Goal: Download file/media

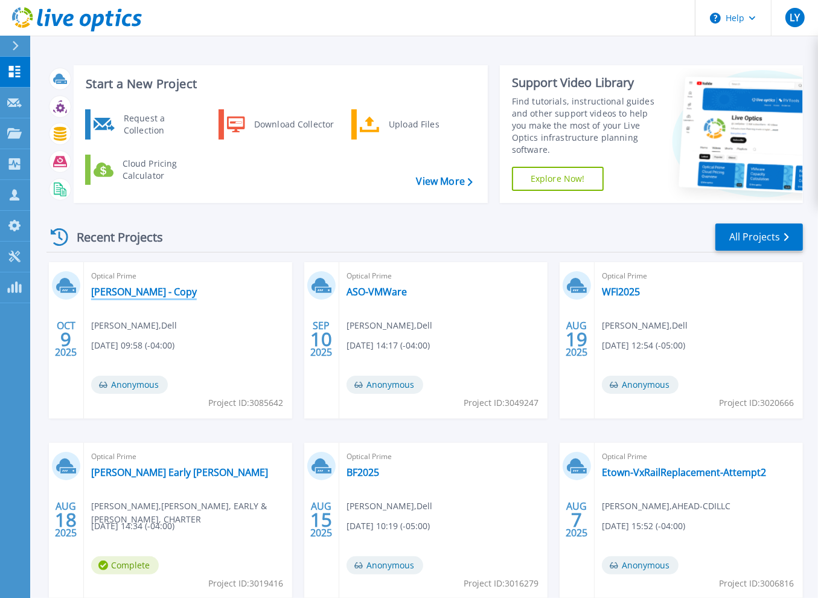
click at [118, 291] on link "[PERSON_NAME] - Copy" at bounding box center [144, 292] width 106 height 12
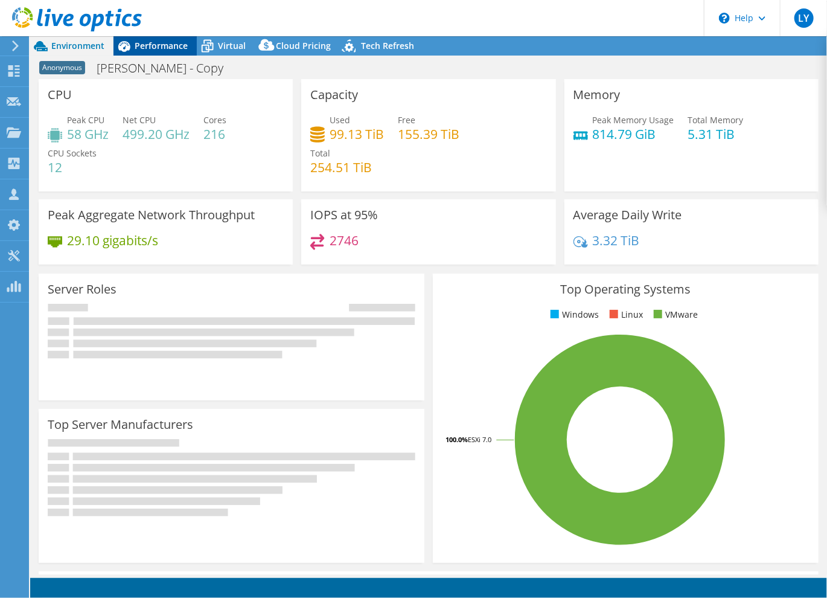
select select "USD"
click at [175, 40] on span "Performance" at bounding box center [161, 45] width 53 height 11
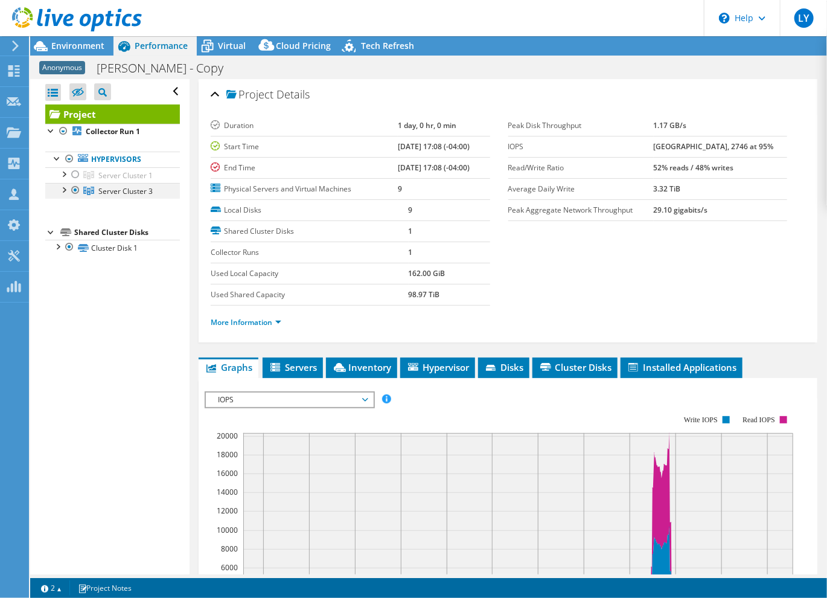
click at [62, 189] on div at bounding box center [63, 189] width 12 height 12
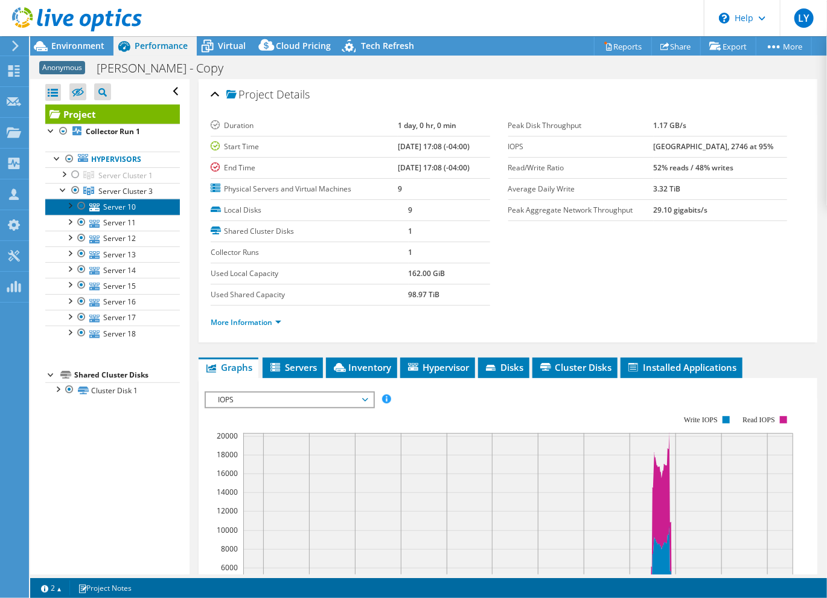
click at [143, 206] on link "Server 10" at bounding box center [112, 207] width 135 height 16
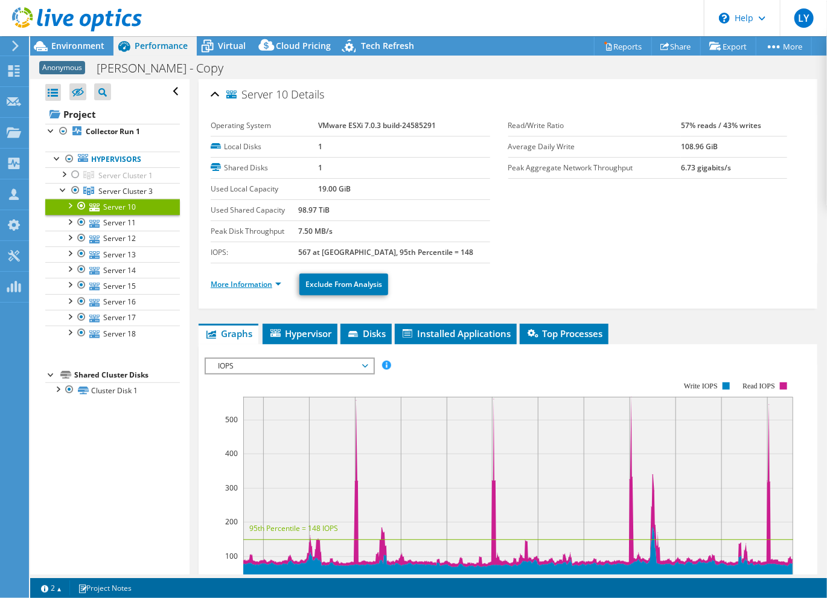
click at [242, 281] on link "More Information" at bounding box center [246, 284] width 71 height 10
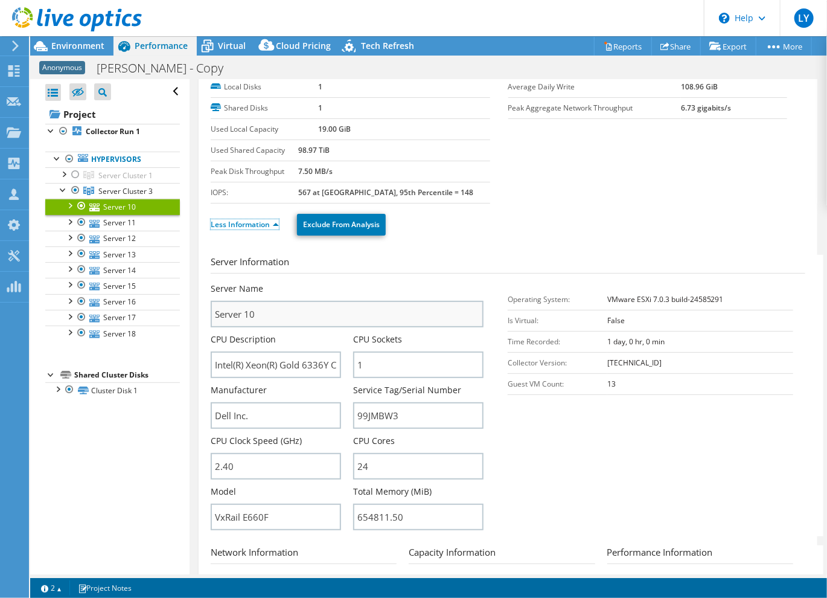
scroll to position [60, 0]
click at [121, 336] on link "Server 18" at bounding box center [112, 334] width 135 height 16
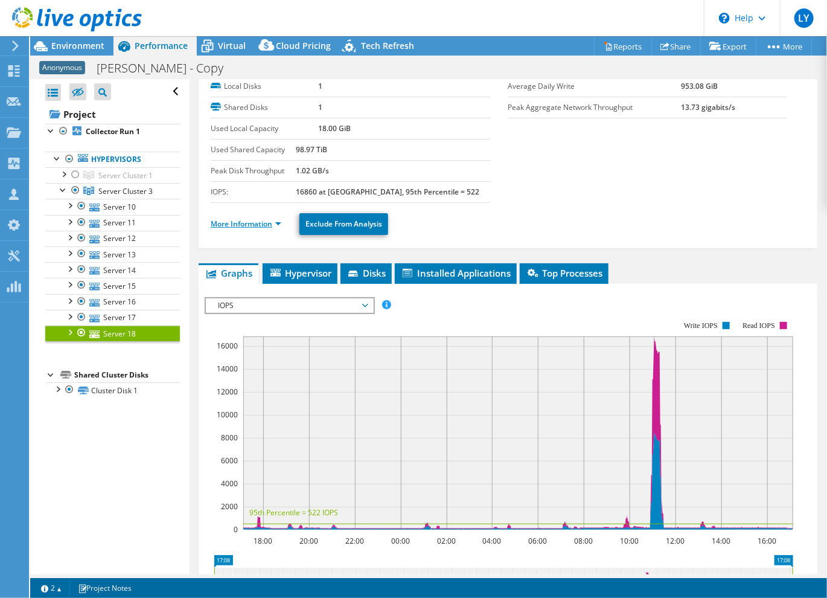
click at [254, 219] on link "More Information" at bounding box center [246, 224] width 71 height 10
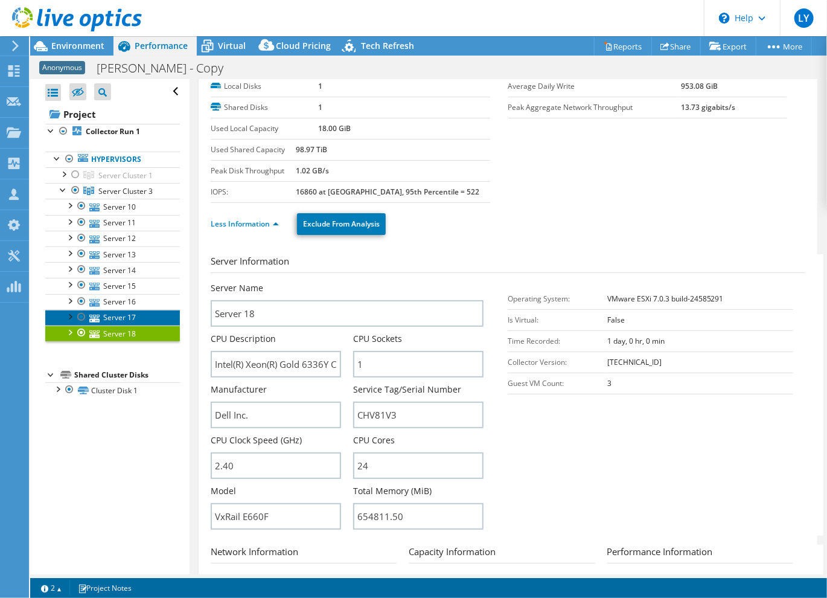
click at [126, 313] on link "Server 17" at bounding box center [112, 318] width 135 height 16
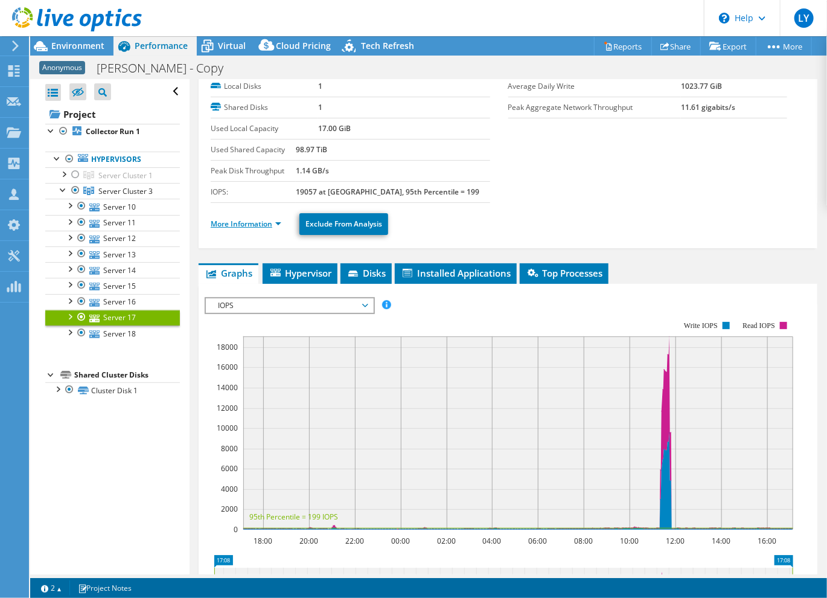
click at [251, 223] on link "More Information" at bounding box center [246, 224] width 71 height 10
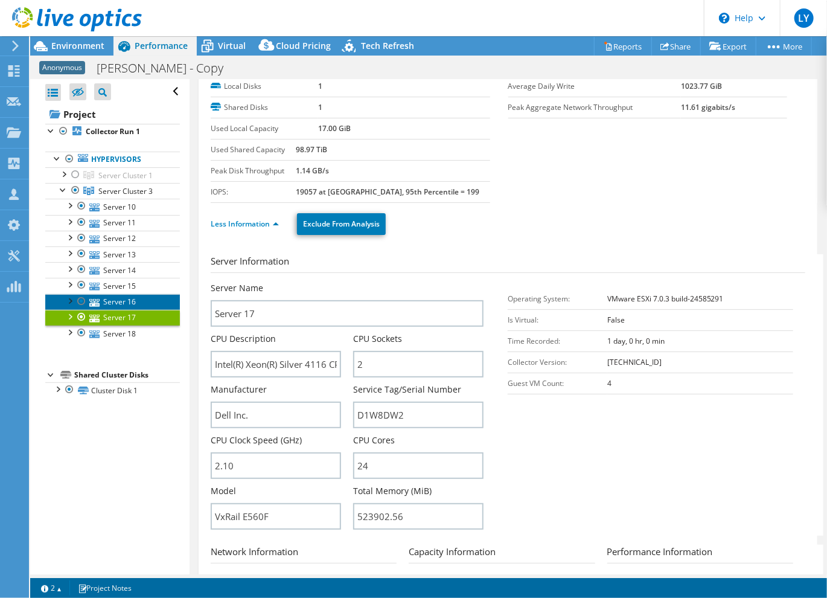
click at [126, 298] on link "Server 16" at bounding box center [112, 302] width 135 height 16
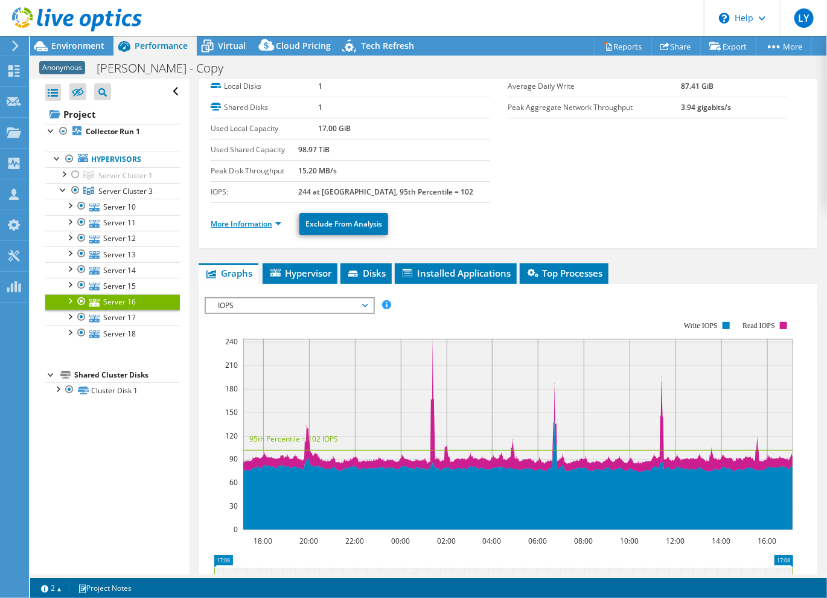
click at [226, 219] on link "More Information" at bounding box center [246, 224] width 71 height 10
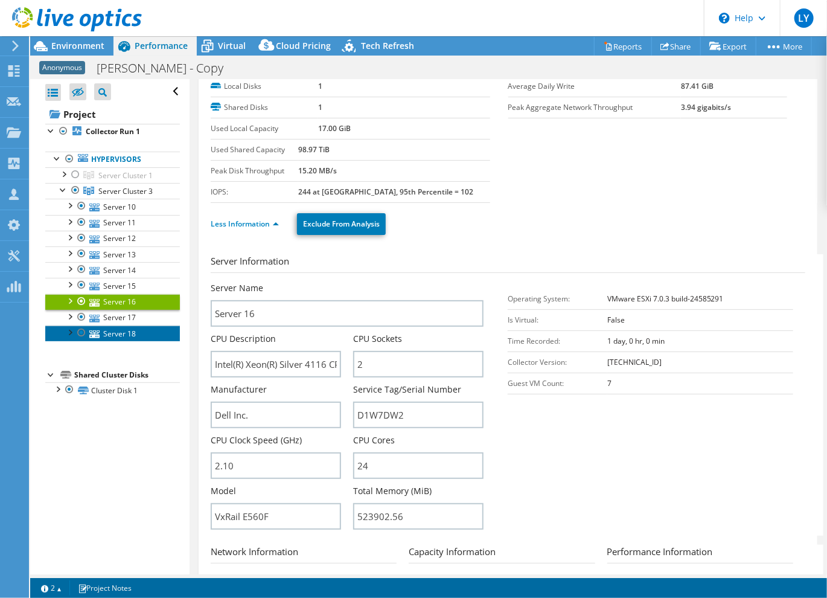
click at [126, 335] on link "Server 18" at bounding box center [112, 334] width 135 height 16
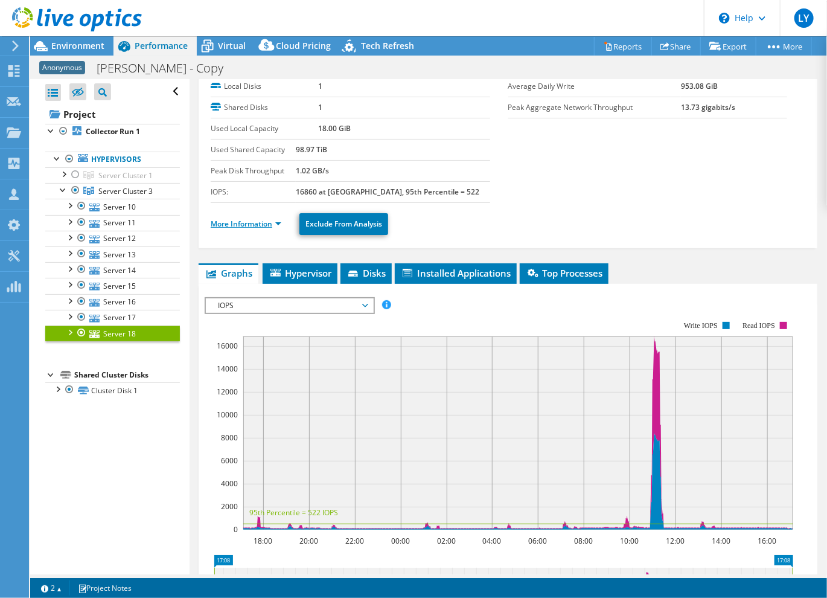
click at [255, 222] on link "More Information" at bounding box center [246, 224] width 71 height 10
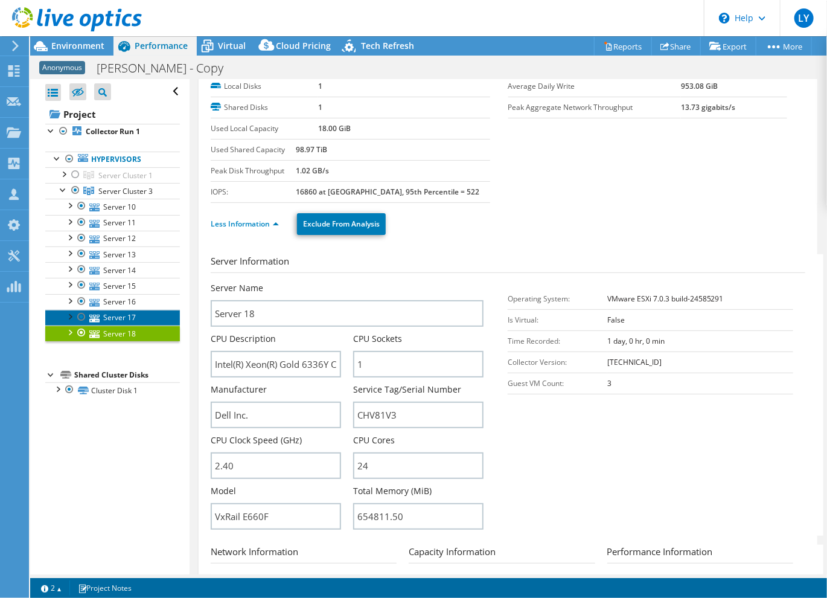
click at [135, 315] on link "Server 17" at bounding box center [112, 318] width 135 height 16
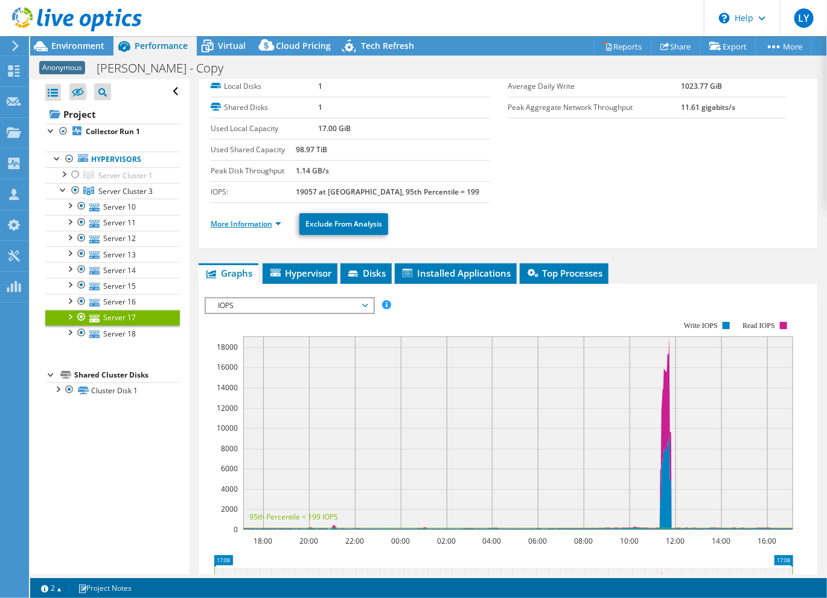
click at [242, 224] on link "More Information" at bounding box center [246, 224] width 71 height 10
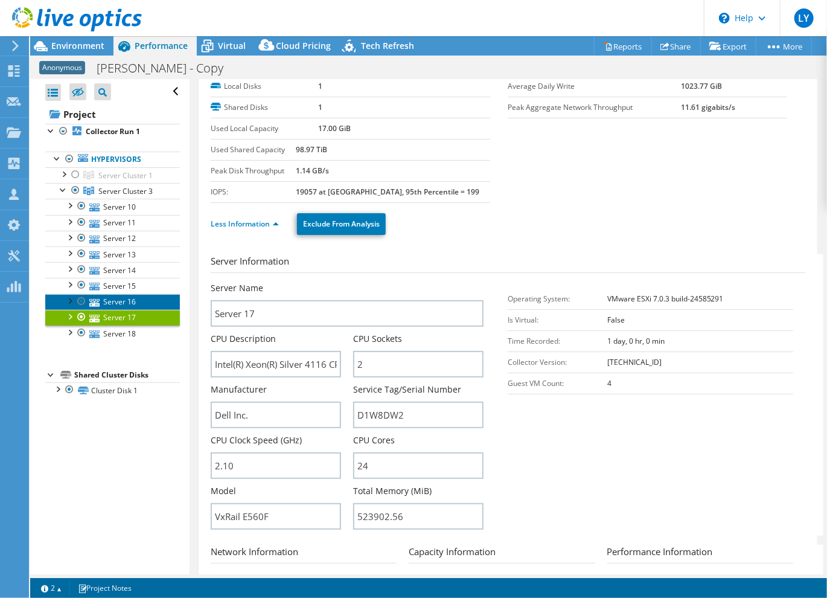
click at [135, 297] on link "Server 16" at bounding box center [112, 302] width 135 height 16
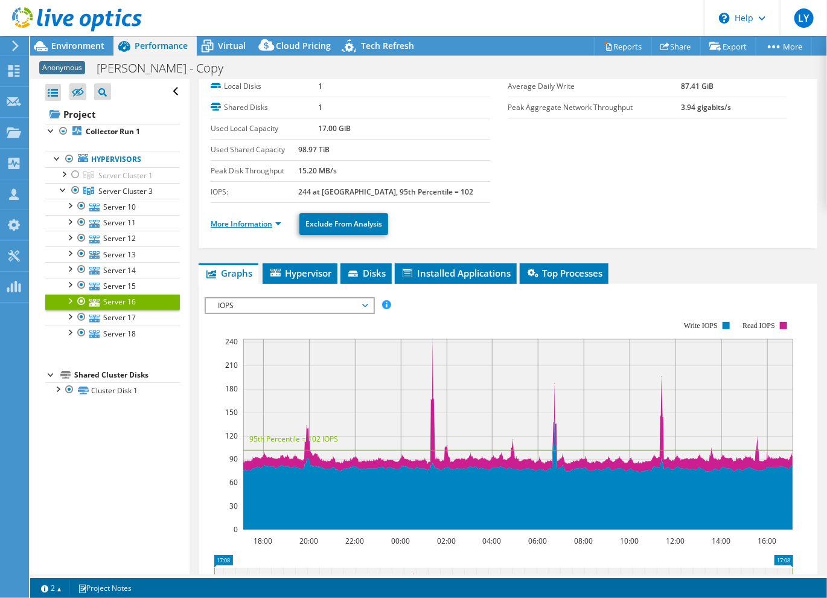
click at [237, 219] on link "More Information" at bounding box center [246, 224] width 71 height 10
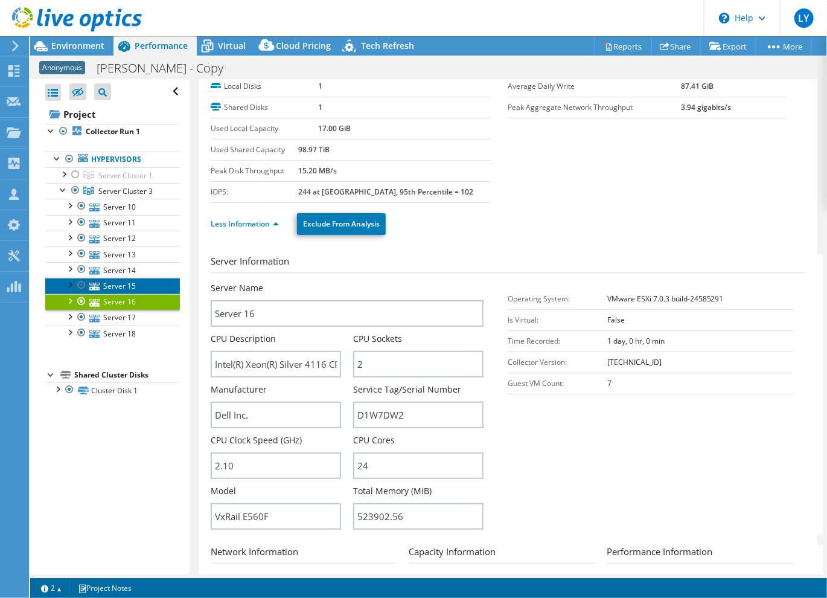
click at [135, 286] on link "Server 15" at bounding box center [112, 286] width 135 height 16
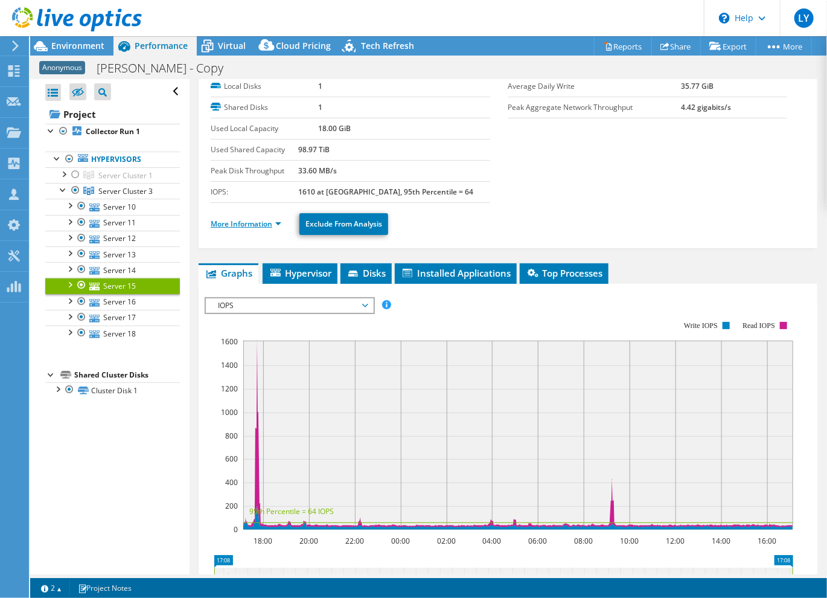
click at [238, 220] on link "More Information" at bounding box center [246, 224] width 71 height 10
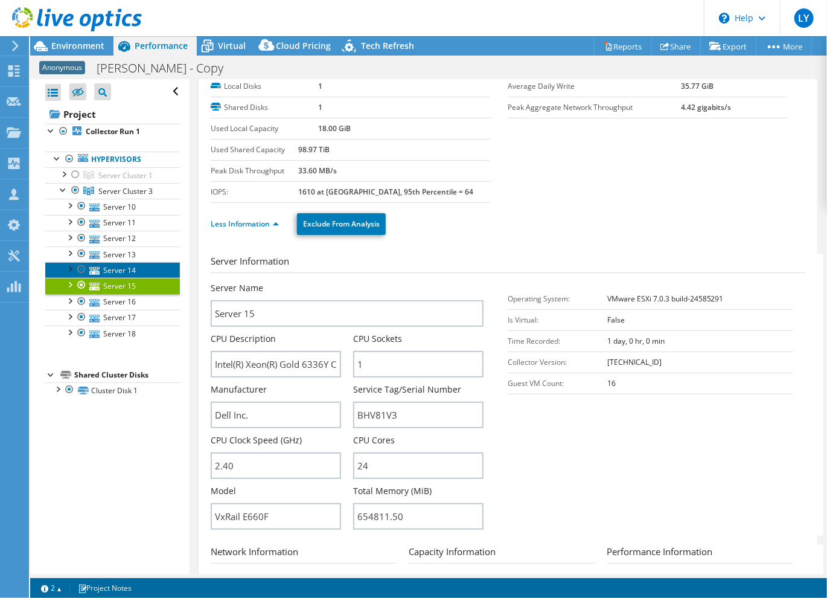
click at [123, 274] on link "Server 14" at bounding box center [112, 270] width 135 height 16
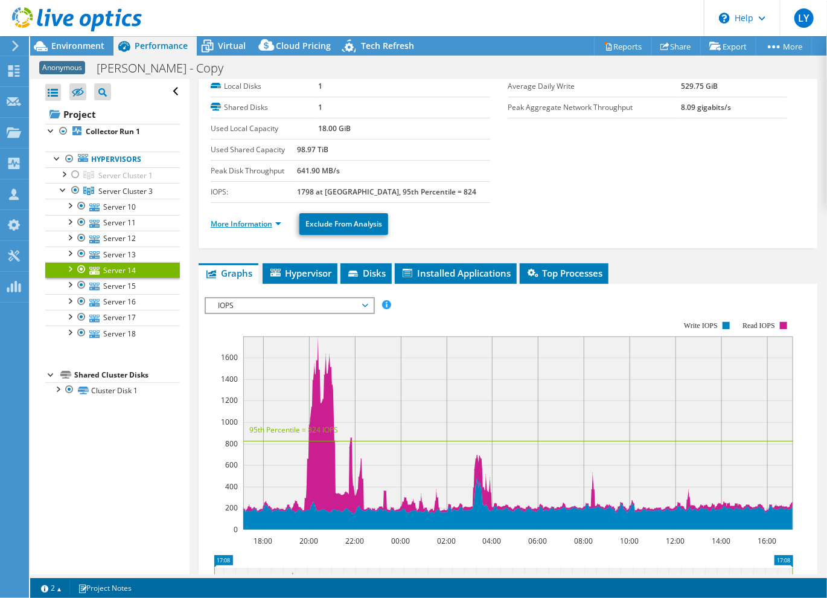
click at [246, 224] on link "More Information" at bounding box center [246, 224] width 71 height 10
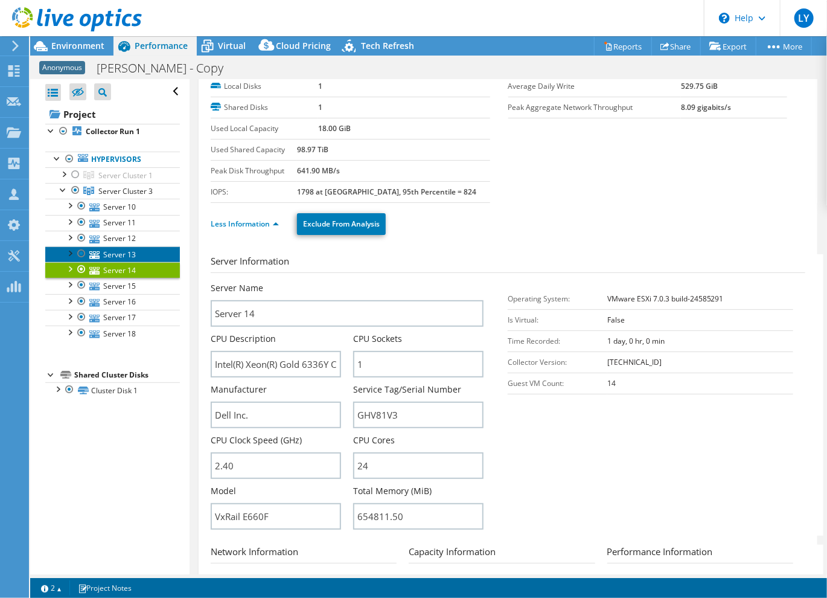
click at [124, 254] on link "Server 13" at bounding box center [112, 254] width 135 height 16
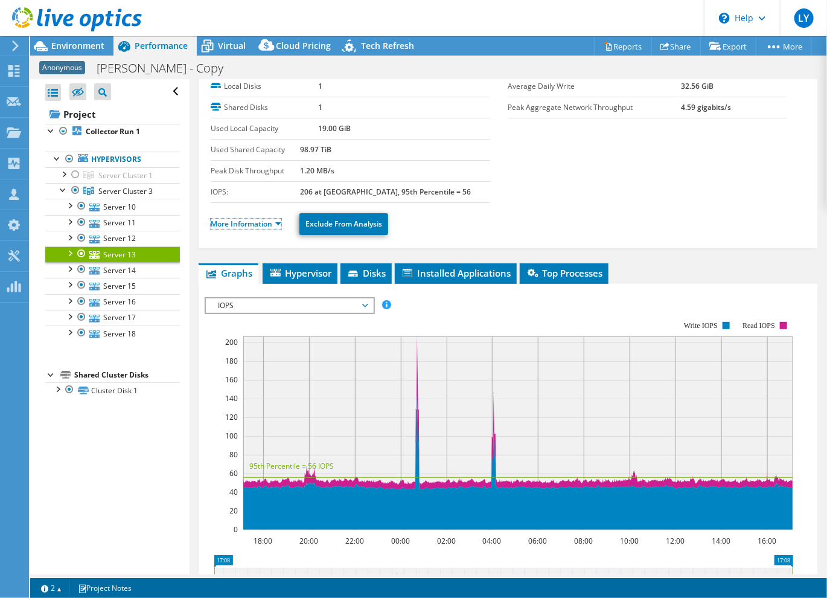
click at [237, 219] on link "More Information" at bounding box center [246, 224] width 71 height 10
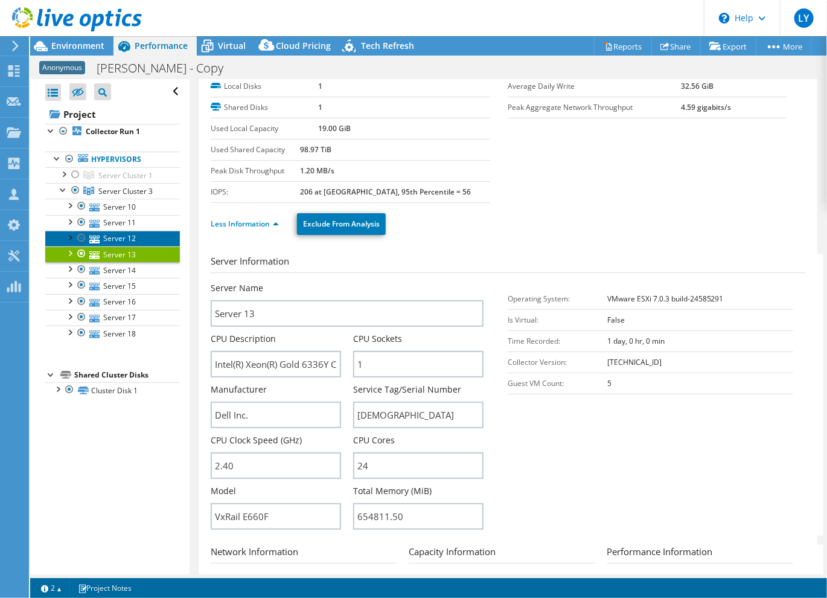
click at [135, 237] on link "Server 12" at bounding box center [112, 239] width 135 height 16
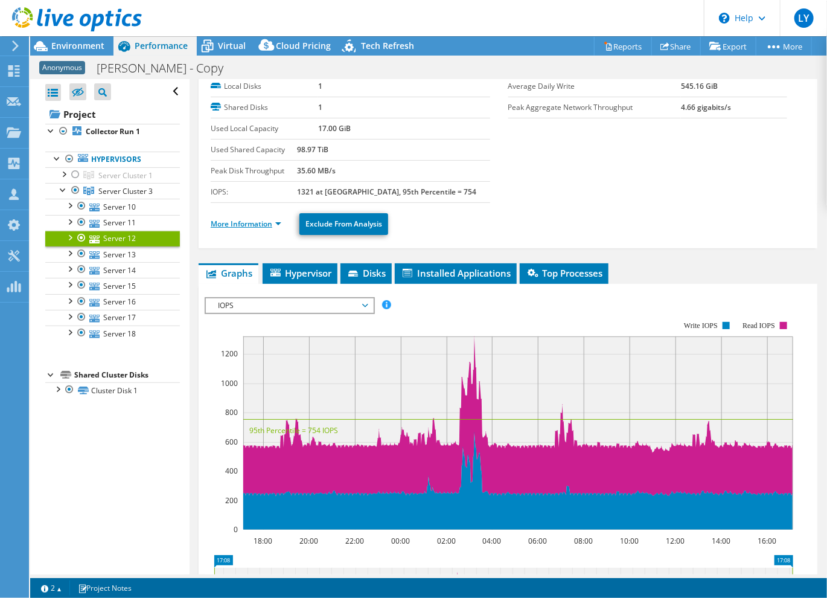
click at [249, 219] on link "More Information" at bounding box center [246, 224] width 71 height 10
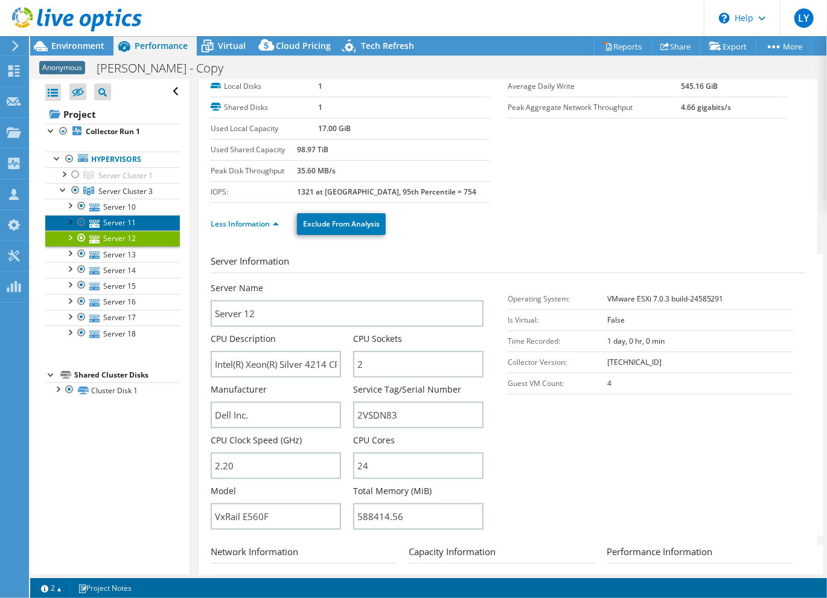
click at [115, 219] on link "Server 11" at bounding box center [112, 223] width 135 height 16
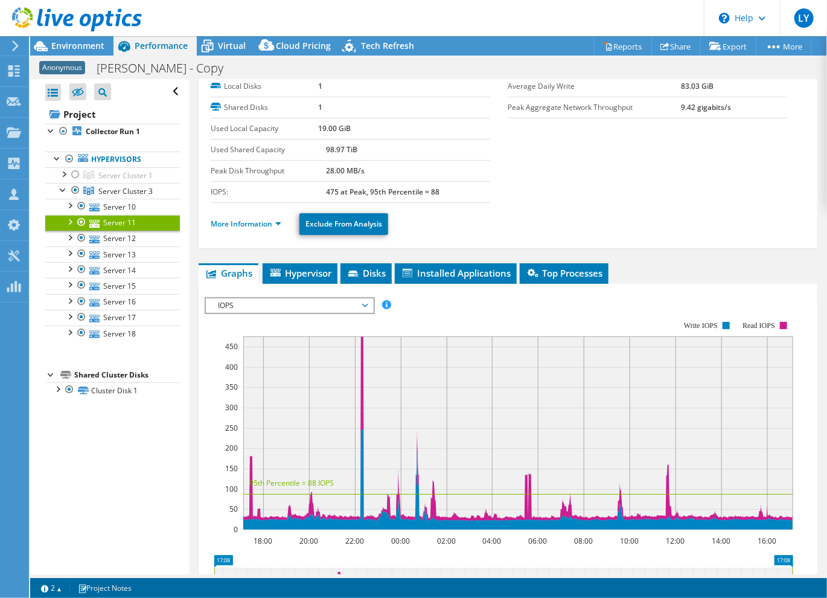
click at [242, 217] on li "More Information" at bounding box center [250, 223] width 78 height 13
click at [241, 219] on link "More Information" at bounding box center [246, 224] width 71 height 10
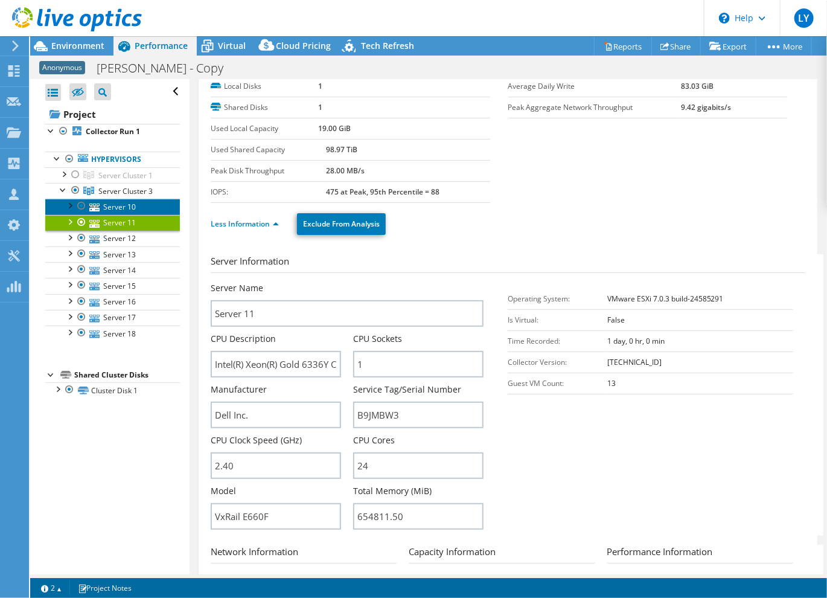
click at [128, 208] on link "Server 10" at bounding box center [112, 207] width 135 height 16
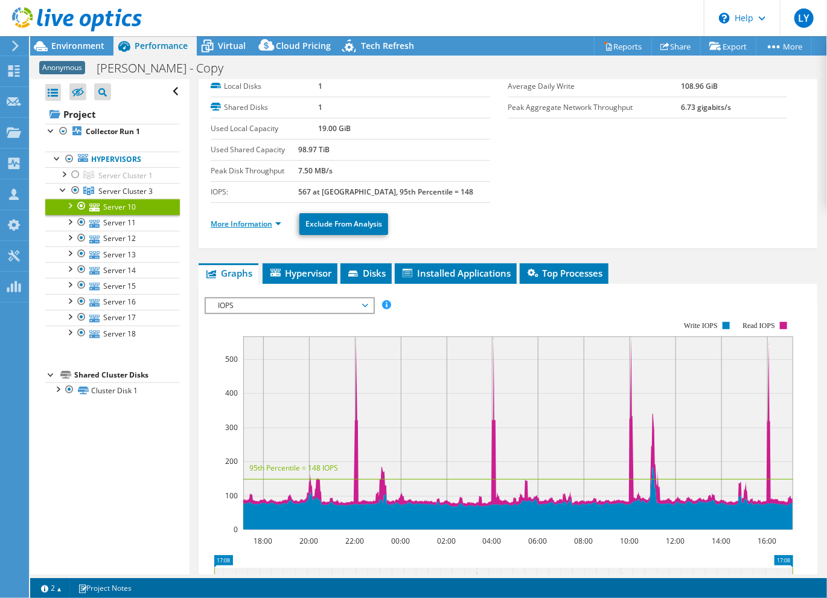
click at [237, 219] on link "More Information" at bounding box center [246, 224] width 71 height 10
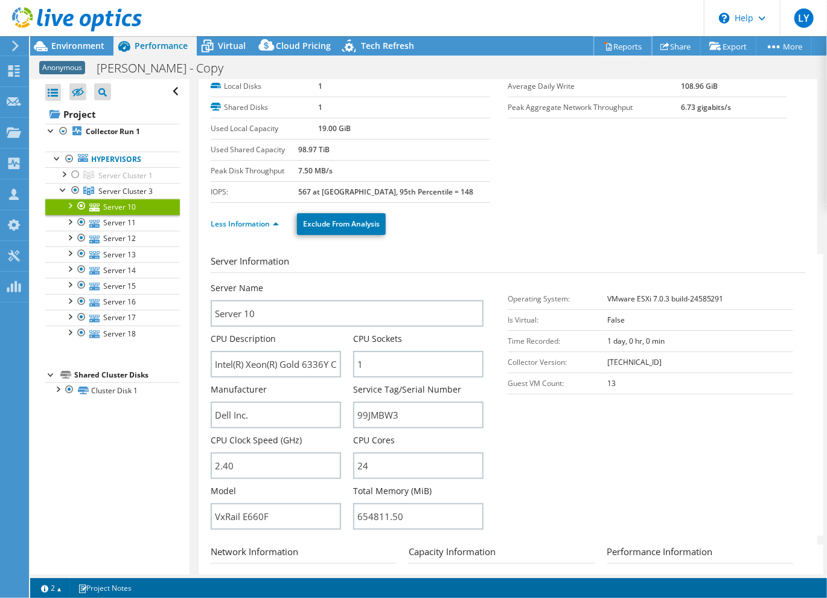
click at [619, 44] on link "Reports" at bounding box center [623, 46] width 58 height 19
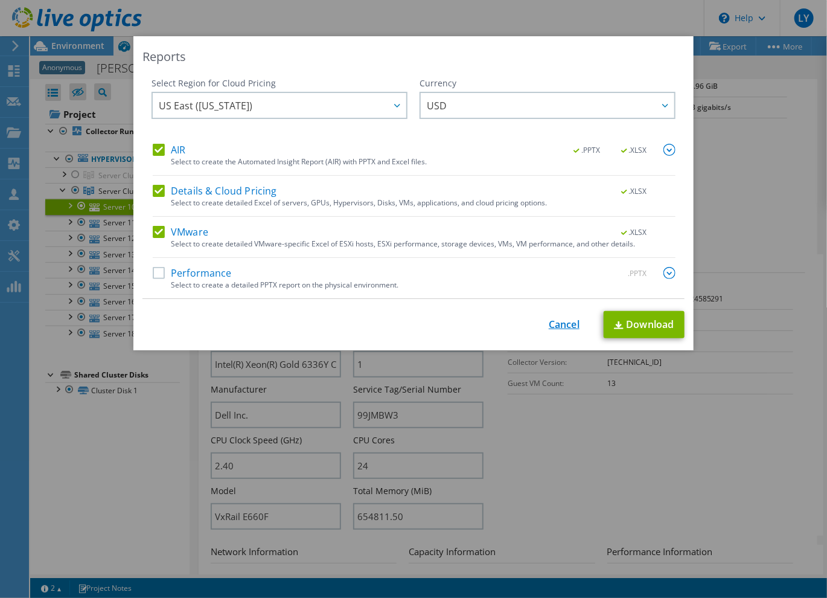
click at [560, 322] on link "Cancel" at bounding box center [564, 324] width 31 height 11
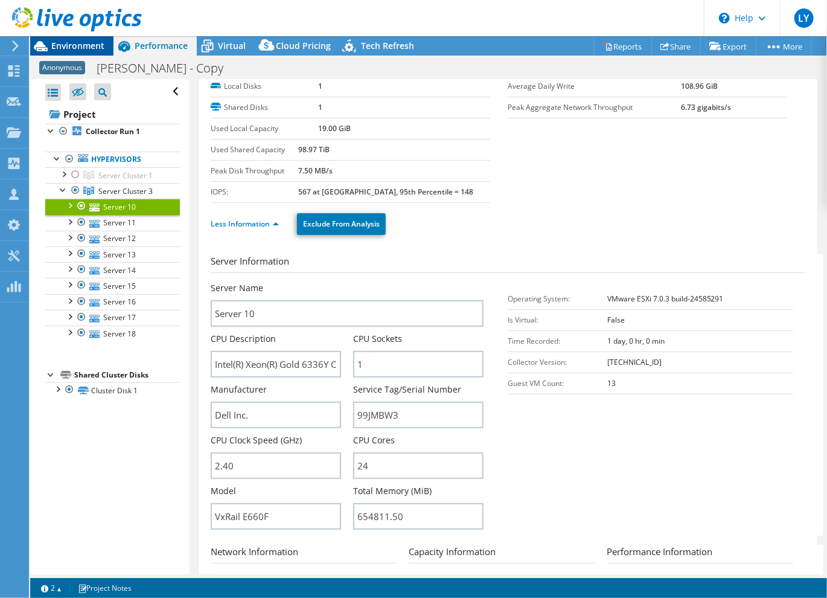
click at [72, 44] on span "Environment" at bounding box center [77, 45] width 53 height 11
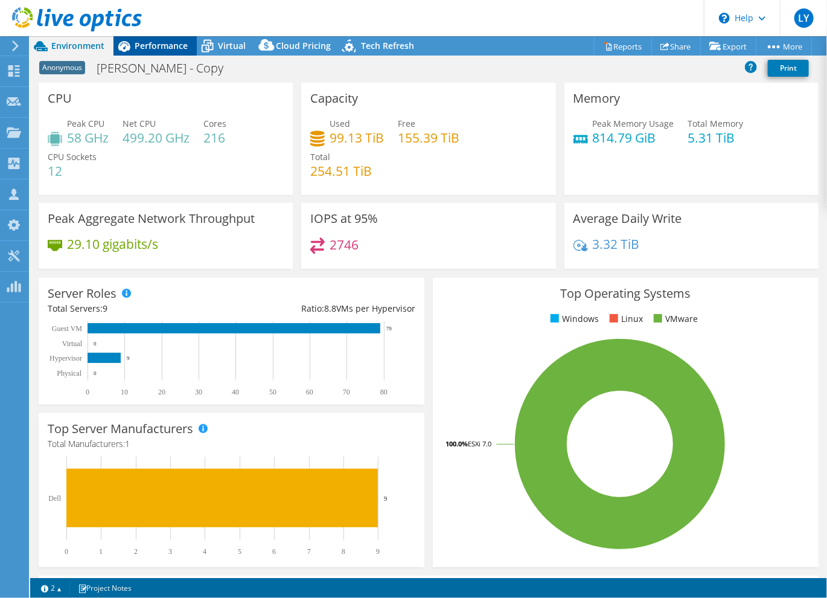
click at [144, 47] on span "Performance" at bounding box center [161, 45] width 53 height 11
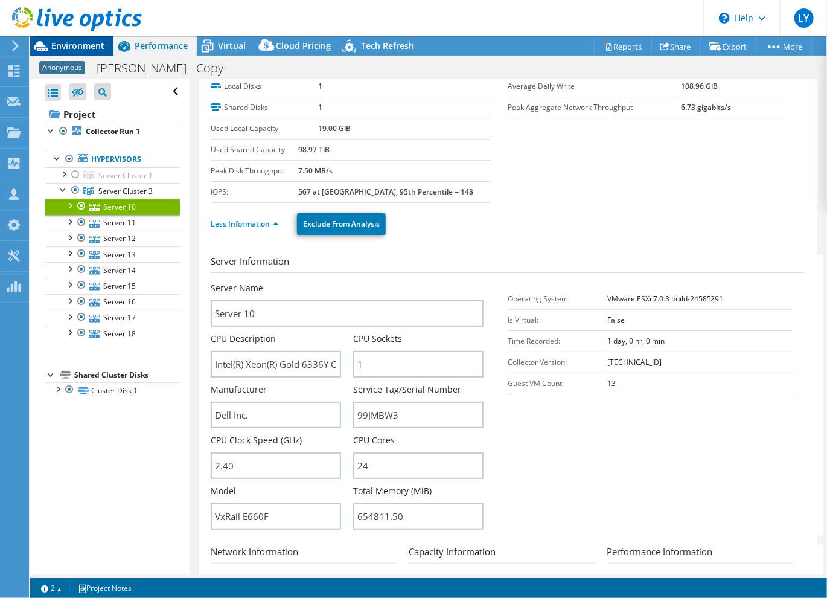
click at [84, 48] on span "Environment" at bounding box center [77, 45] width 53 height 11
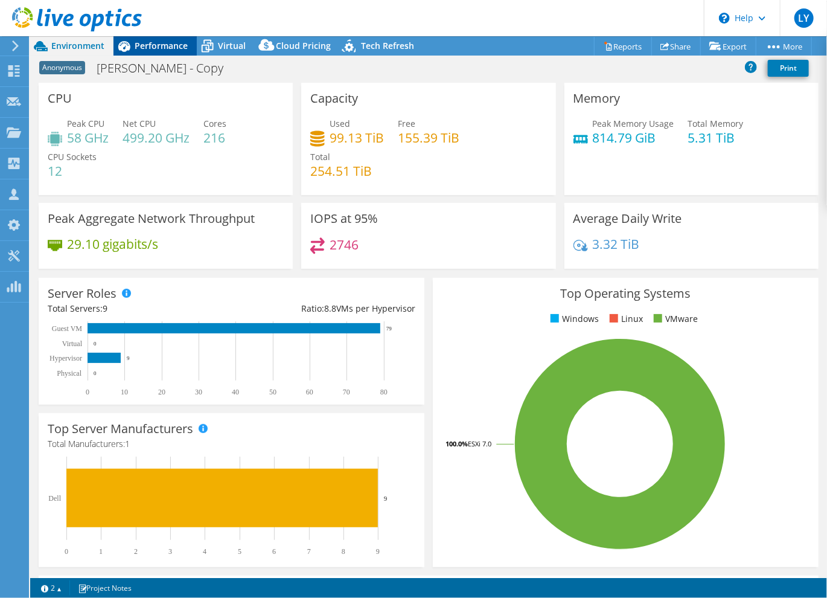
click at [164, 44] on span "Performance" at bounding box center [161, 45] width 53 height 11
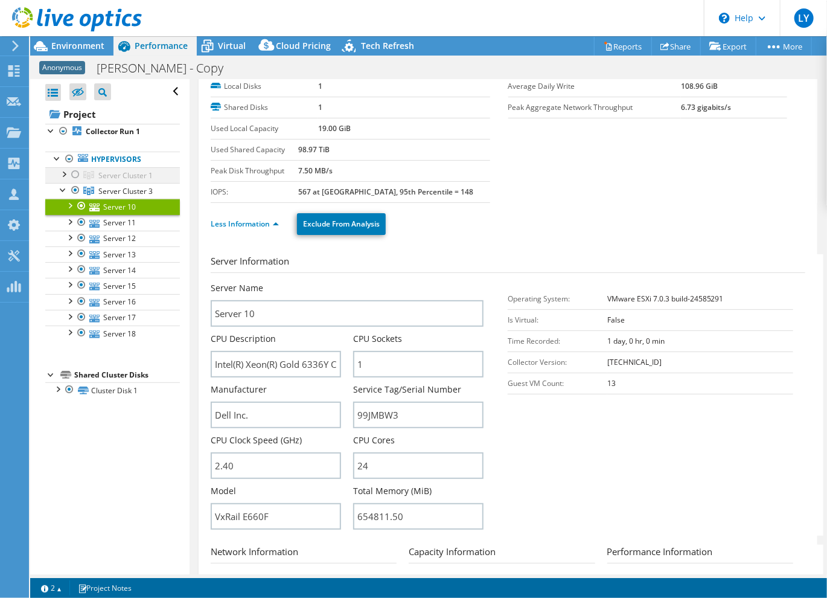
click at [74, 174] on div at bounding box center [75, 174] width 12 height 14
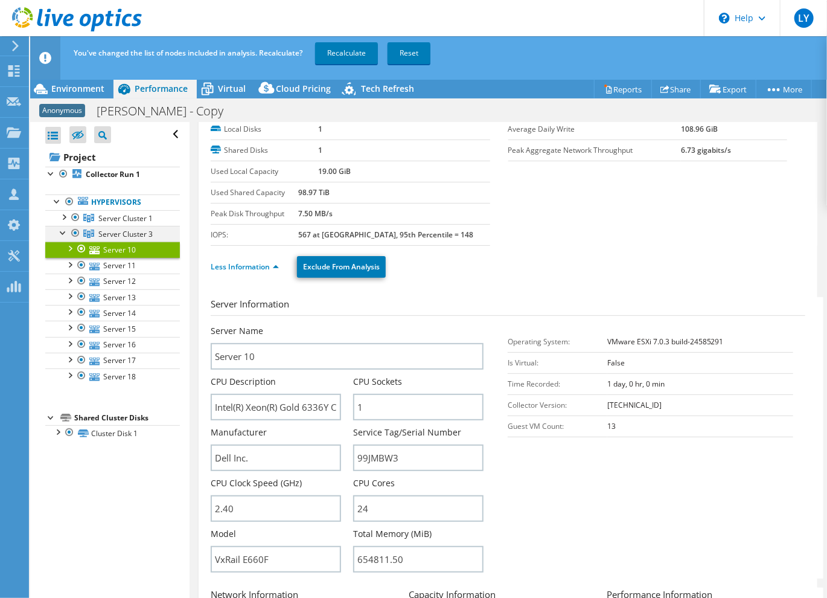
click at [75, 233] on div at bounding box center [75, 233] width 12 height 14
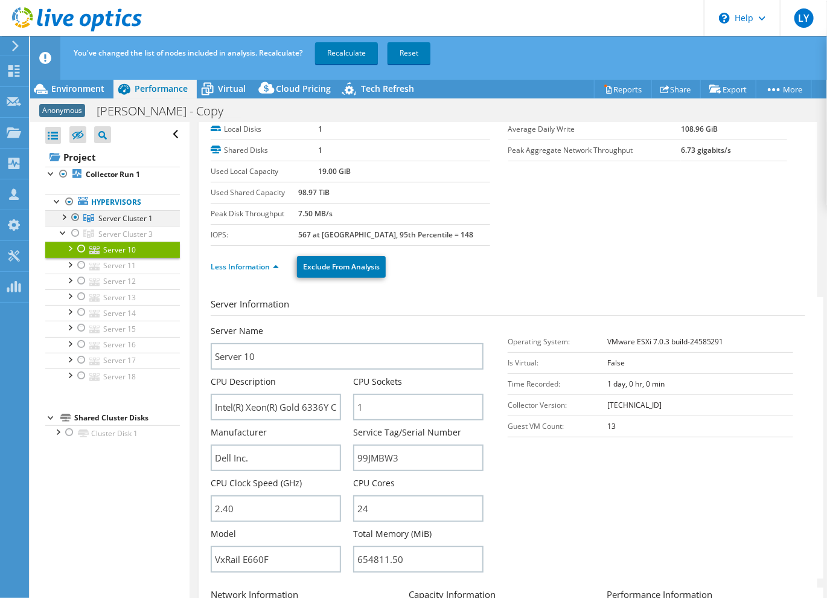
click at [61, 219] on div at bounding box center [63, 216] width 12 height 12
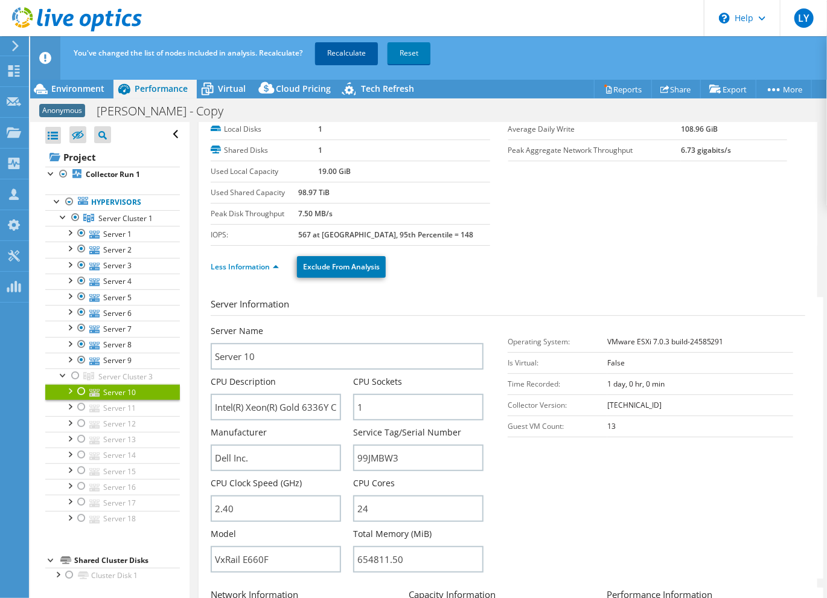
click at [355, 51] on link "Recalculate" at bounding box center [346, 53] width 63 height 22
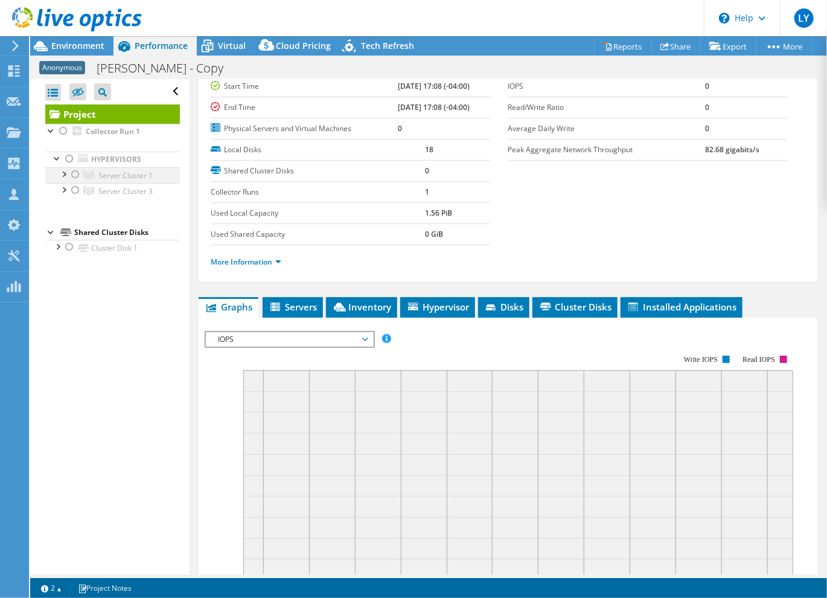
click at [72, 178] on div at bounding box center [75, 174] width 12 height 14
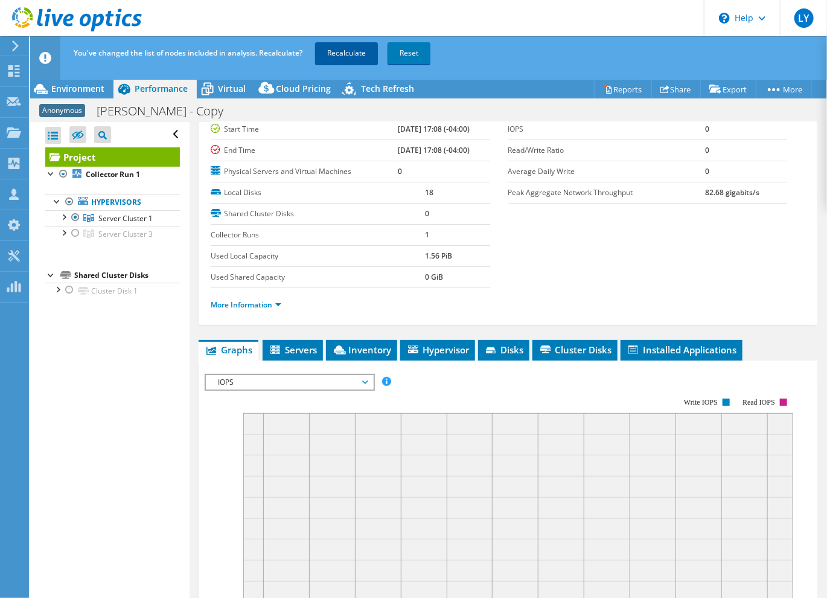
click at [375, 54] on link "Recalculate" at bounding box center [346, 53] width 63 height 22
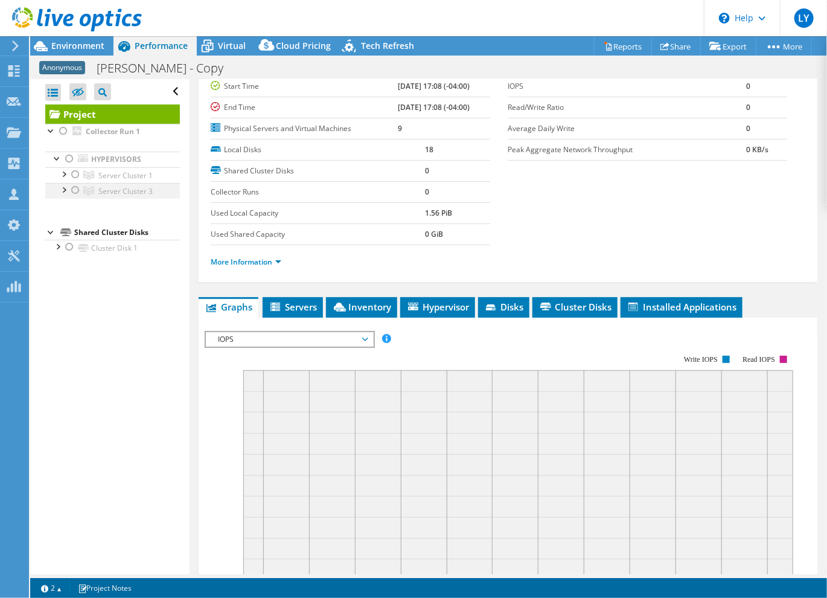
click at [72, 189] on div at bounding box center [75, 190] width 12 height 14
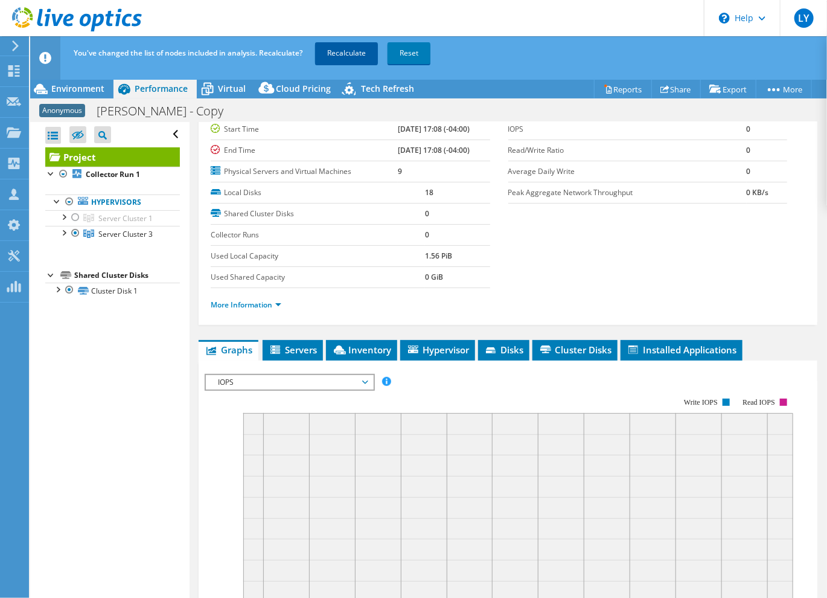
click at [338, 56] on link "Recalculate" at bounding box center [346, 53] width 63 height 22
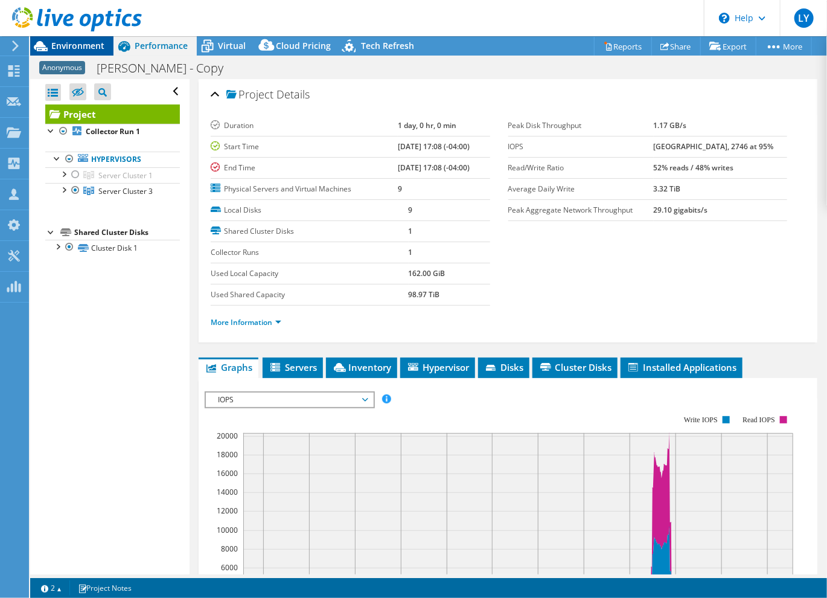
click at [83, 51] on div "Environment" at bounding box center [71, 45] width 83 height 19
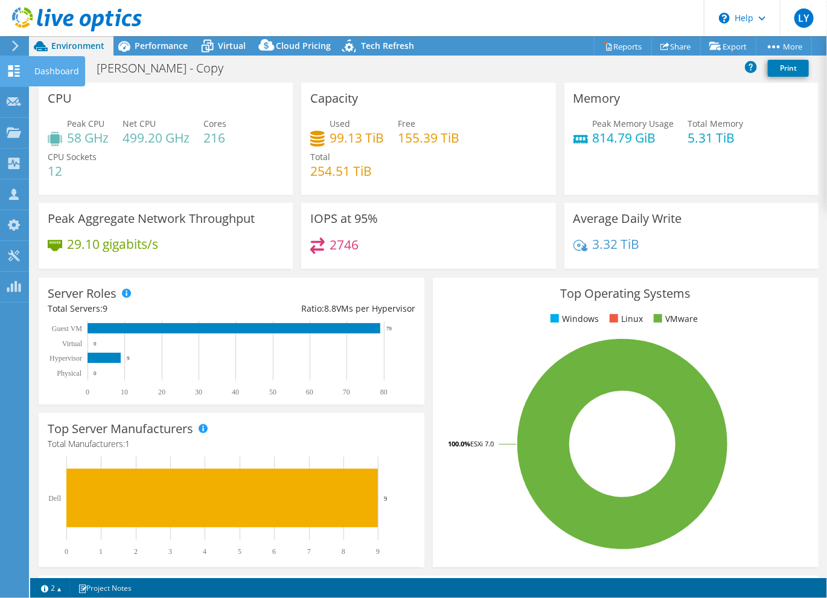
click at [17, 70] on icon at bounding box center [14, 70] width 14 height 11
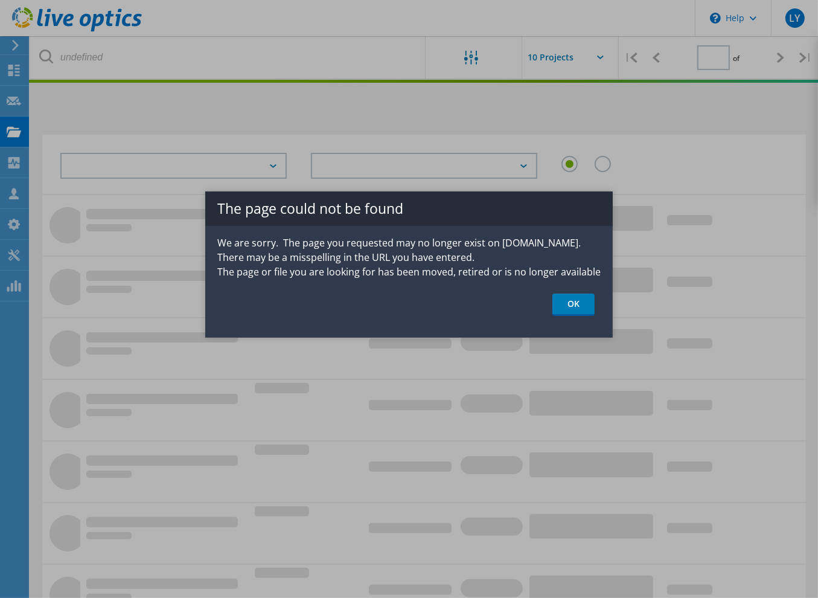
type input "7"
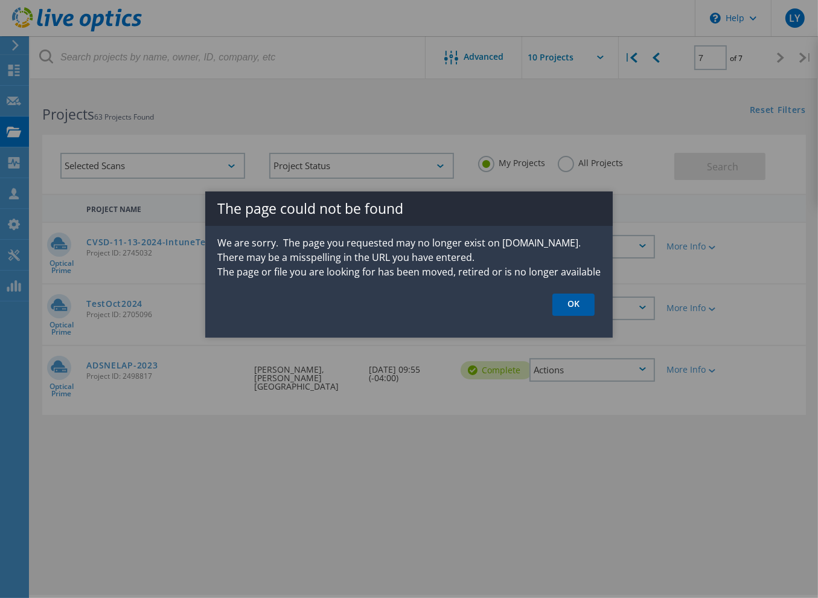
click at [569, 304] on link "OK" at bounding box center [574, 305] width 42 height 22
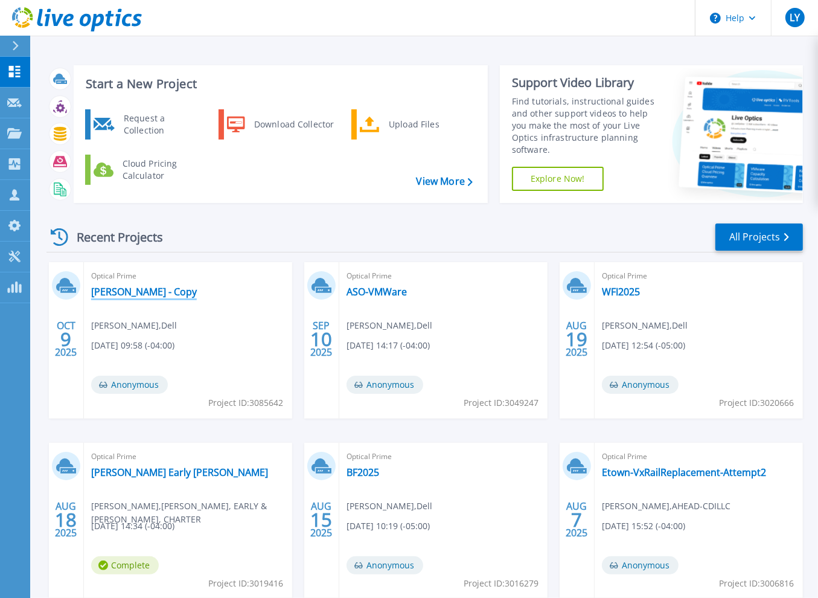
click at [119, 295] on link "[PERSON_NAME] - Copy" at bounding box center [144, 292] width 106 height 12
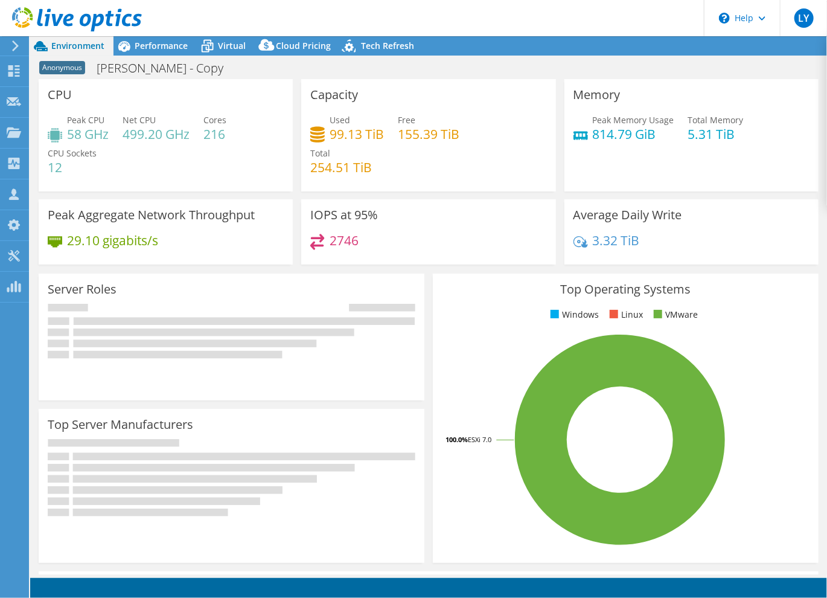
select select "USD"
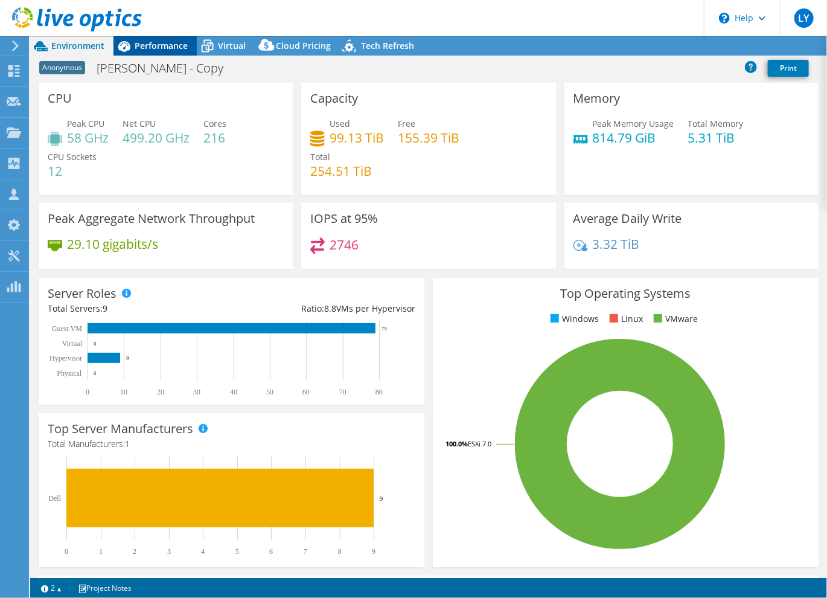
click at [162, 51] on span "Performance" at bounding box center [161, 45] width 53 height 11
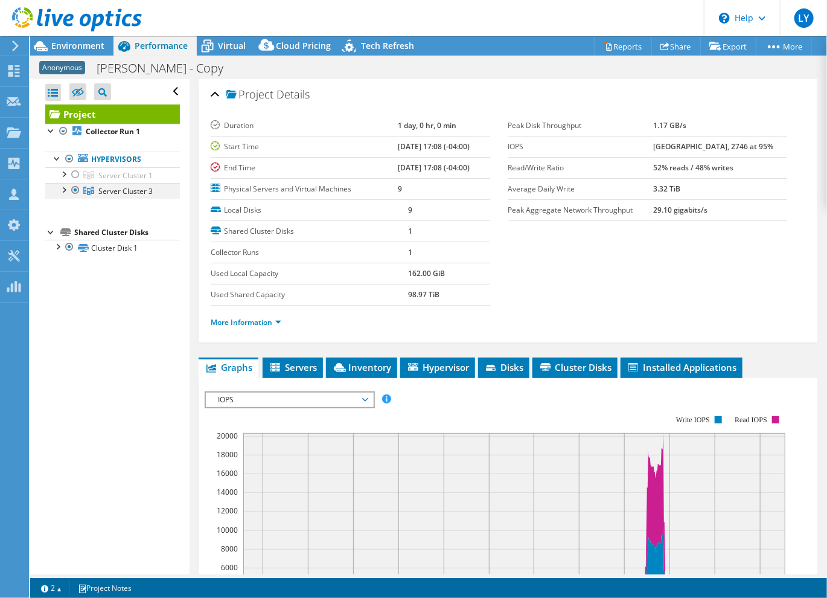
click at [63, 190] on div at bounding box center [63, 189] width 12 height 12
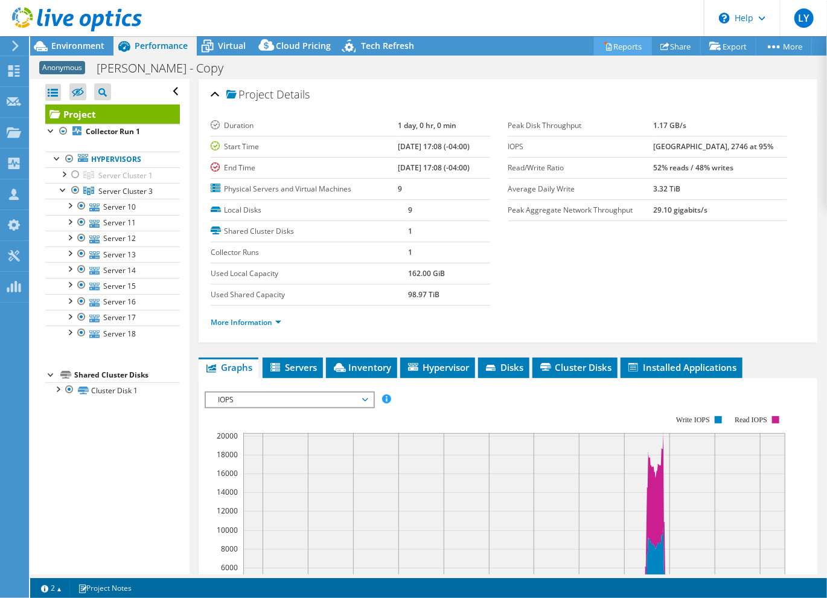
click at [626, 41] on link "Reports" at bounding box center [623, 46] width 58 height 19
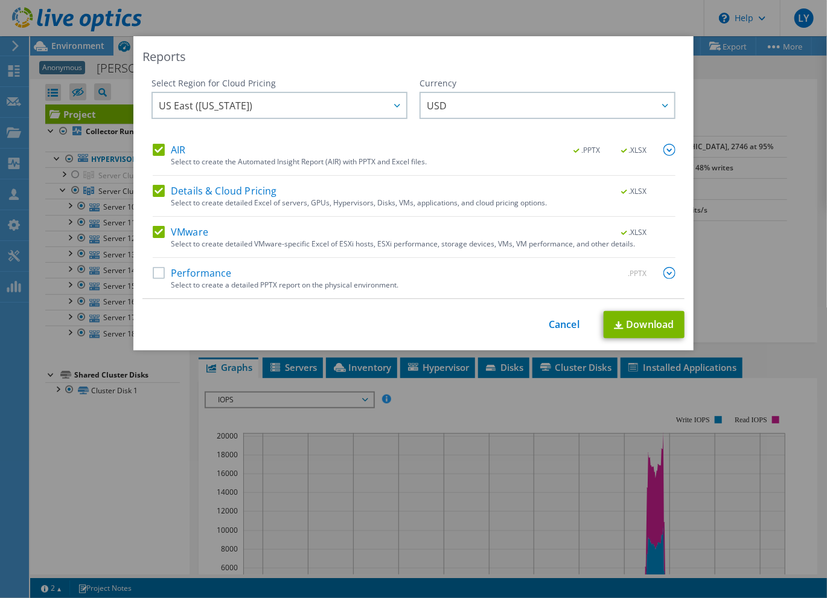
click at [153, 153] on label "AIR" at bounding box center [169, 150] width 33 height 12
click at [0, 0] on input "AIR" at bounding box center [0, 0] width 0 height 0
click at [156, 189] on label "Details & Cloud Pricing" at bounding box center [215, 191] width 124 height 12
click at [0, 0] on input "Details & Cloud Pricing" at bounding box center [0, 0] width 0 height 0
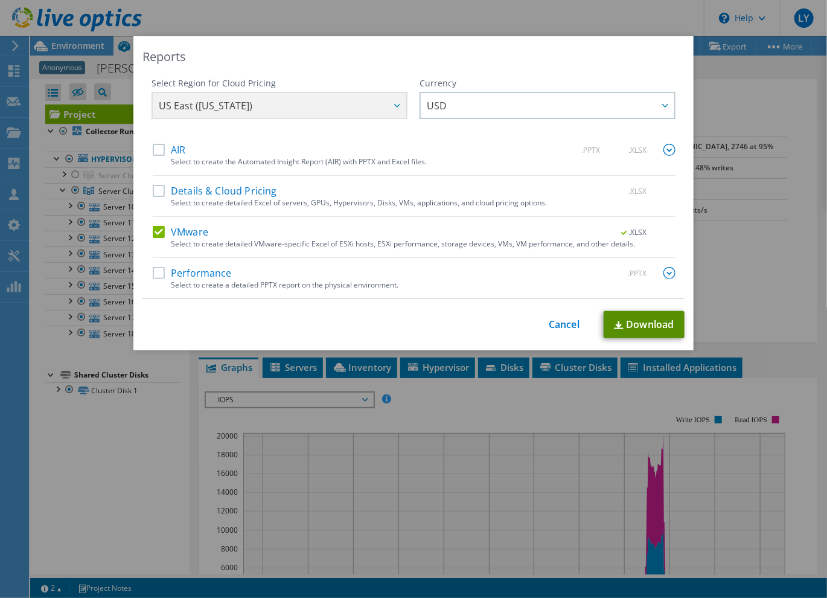
click at [629, 321] on link "Download" at bounding box center [644, 324] width 81 height 27
click at [557, 327] on link "Cancel" at bounding box center [564, 324] width 31 height 11
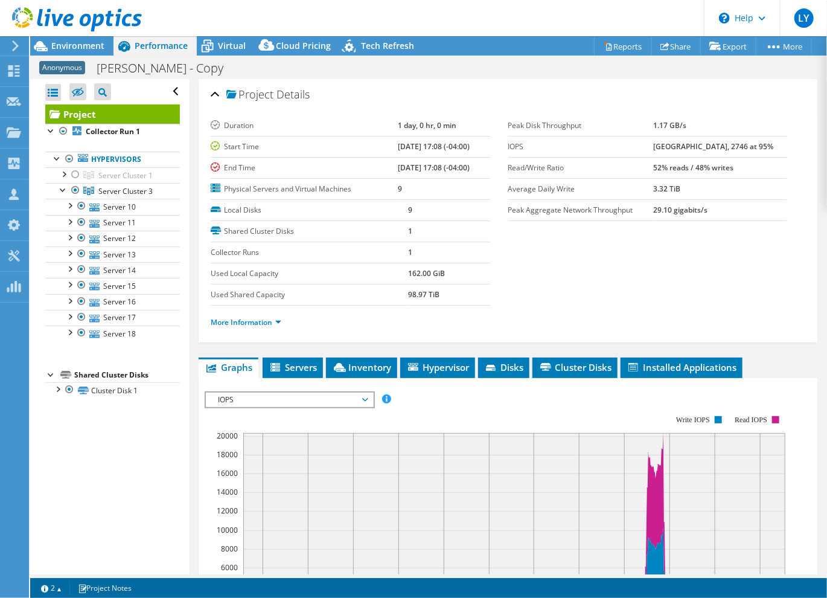
click at [494, 13] on header "LY Partner Team Member Luke Young luke.young@ahead.com AHEAD-CDILLC My Profile …" at bounding box center [413, 18] width 827 height 36
click at [120, 208] on link "Server 10" at bounding box center [112, 207] width 135 height 16
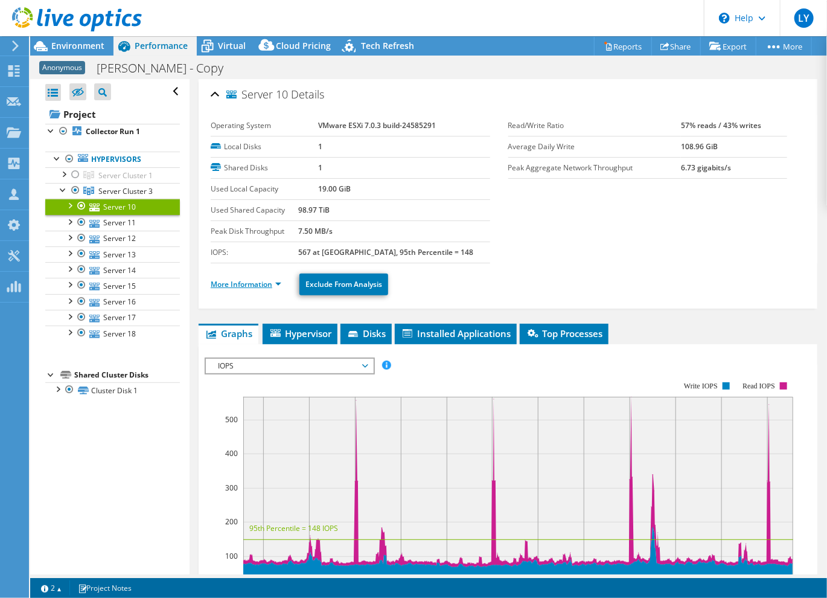
click at [264, 280] on link "More Information" at bounding box center [246, 284] width 71 height 10
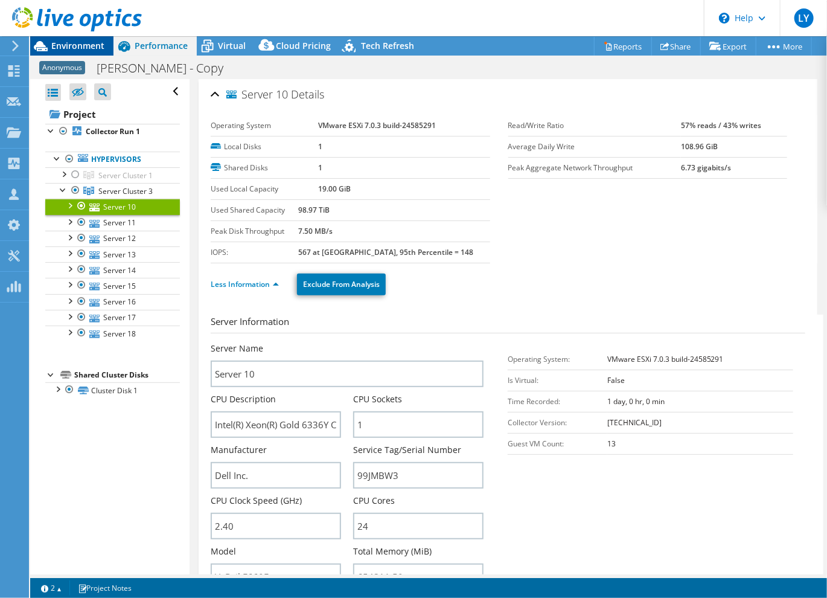
click at [82, 45] on span "Environment" at bounding box center [77, 45] width 53 height 11
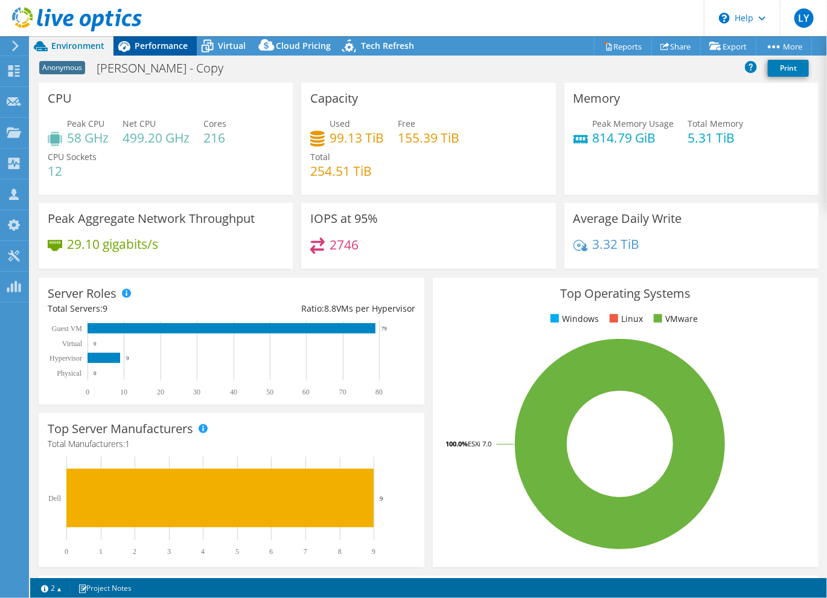
click at [159, 45] on span "Performance" at bounding box center [161, 45] width 53 height 11
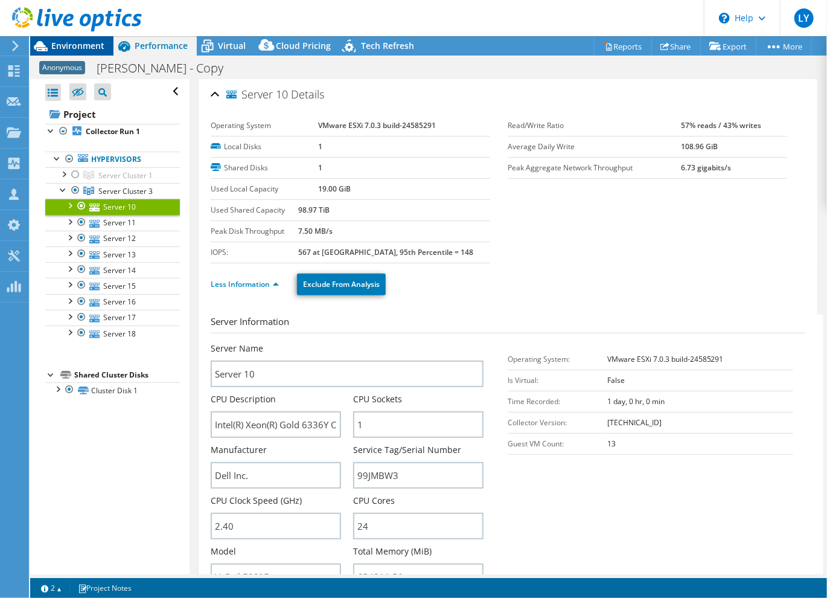
click at [85, 45] on span "Environment" at bounding box center [77, 45] width 53 height 11
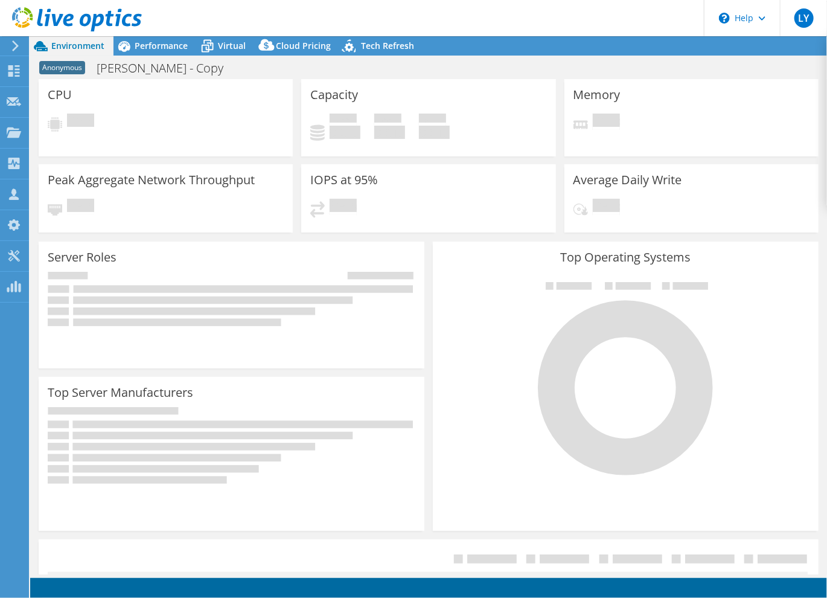
select select "USD"
